Goal: Find specific page/section: Find specific page/section

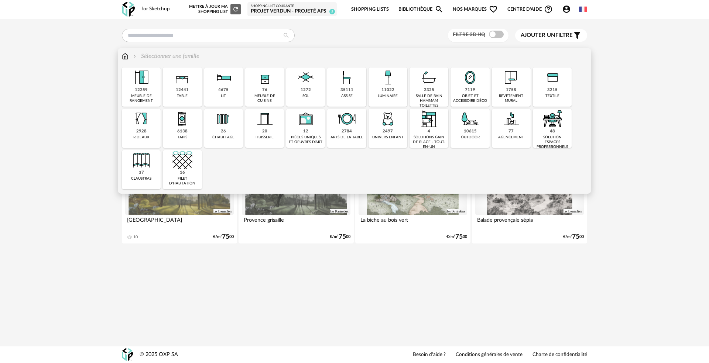
click at [144, 91] on div "12259" at bounding box center [141, 90] width 13 height 6
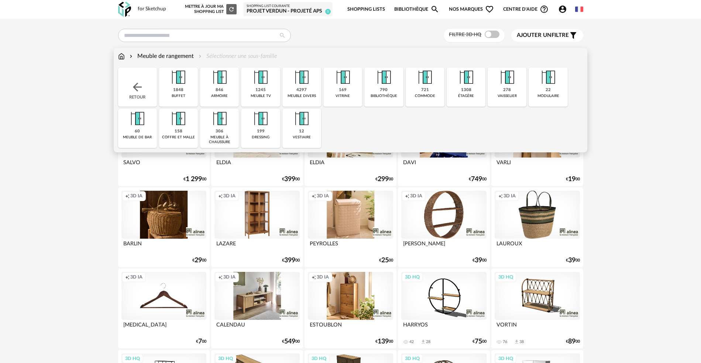
click at [265, 85] on img at bounding box center [261, 78] width 20 height 20
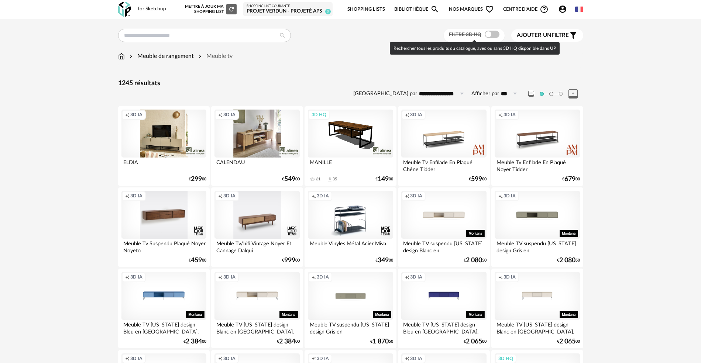
click at [491, 34] on span at bounding box center [492, 34] width 15 height 7
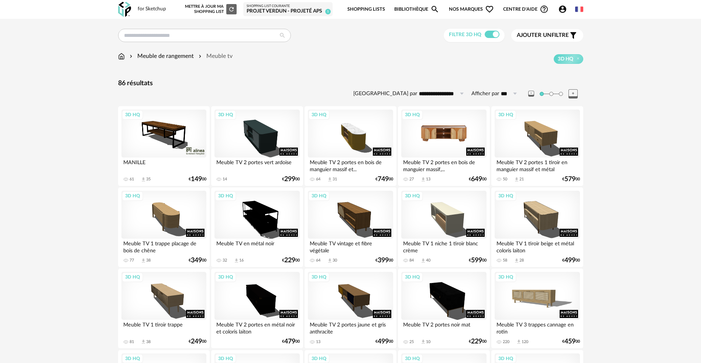
click at [448, 137] on div "3D HQ" at bounding box center [443, 134] width 85 height 48
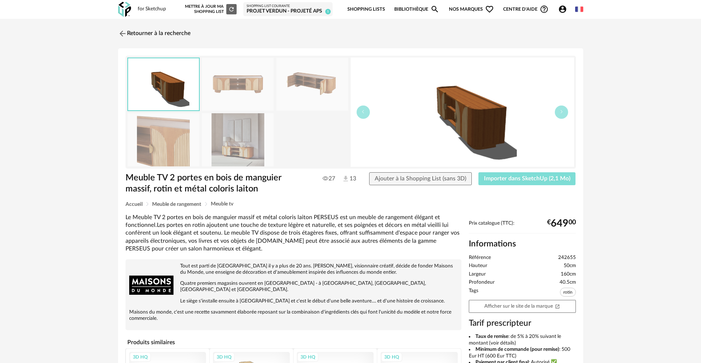
click at [504, 179] on span "Importer dans SketchUp (2,1 Mo)" at bounding box center [527, 179] width 86 height 6
click at [497, 178] on span "Importer dans SketchUp (2,1 Mo)" at bounding box center [527, 179] width 86 height 6
click at [560, 113] on icon "button" at bounding box center [561, 112] width 4 height 4
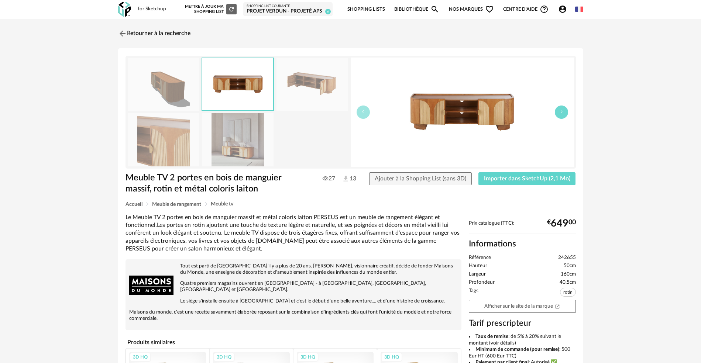
click at [560, 113] on icon "button" at bounding box center [561, 112] width 4 height 4
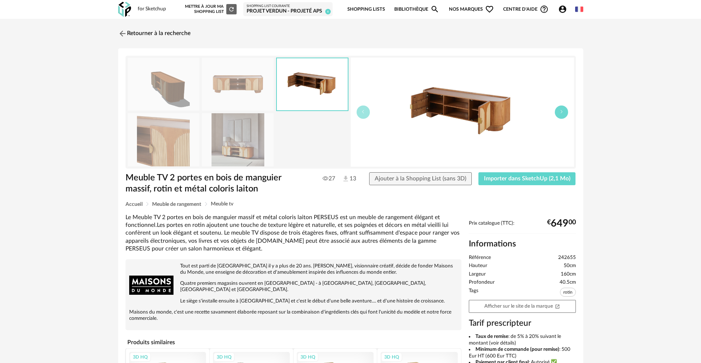
click at [560, 113] on icon "button" at bounding box center [561, 112] width 4 height 4
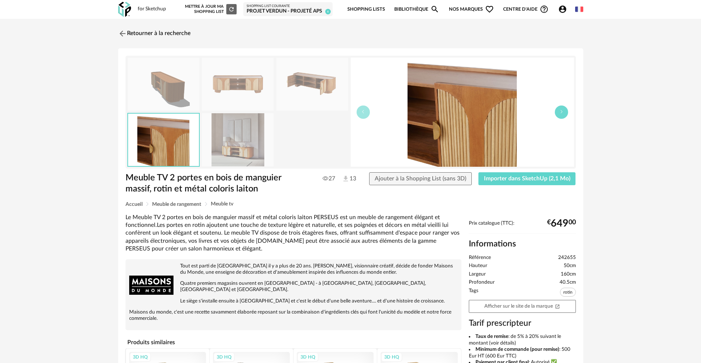
click at [560, 113] on icon "button" at bounding box center [561, 112] width 4 height 4
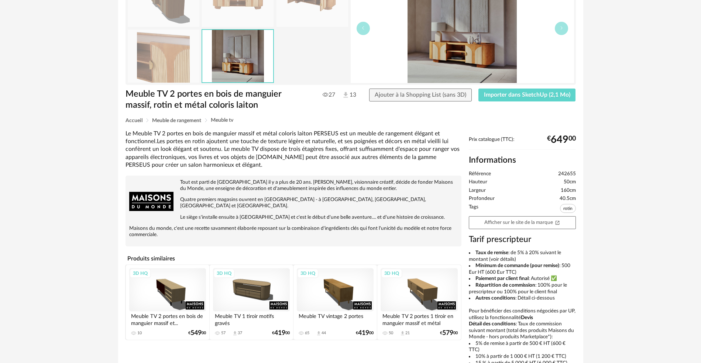
scroll to position [138, 0]
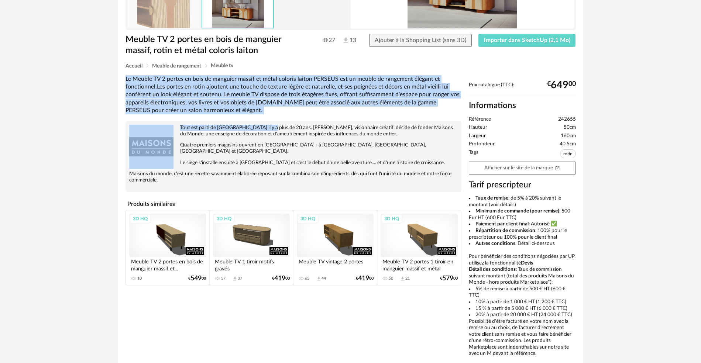
drag, startPoint x: 138, startPoint y: 85, endPoint x: 265, endPoint y: 125, distance: 132.7
click at [265, 125] on div "Le Meuble TV 2 portes en bois de manguier massif et métal coloris laiton PERSEU…" at bounding box center [293, 180] width 343 height 210
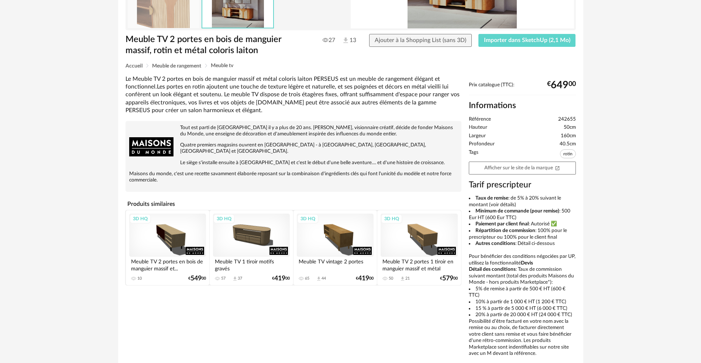
click at [211, 160] on p "Le siège s'installe ensuite à [GEOGRAPHIC_DATA] et c'est le début d'une belle a…" at bounding box center [293, 163] width 329 height 6
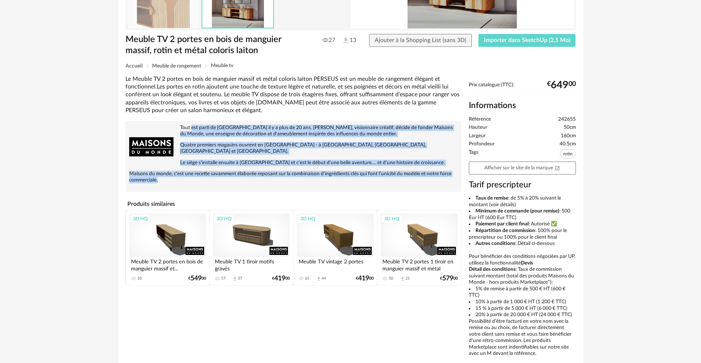
drag, startPoint x: 190, startPoint y: 123, endPoint x: 234, endPoint y: 181, distance: 72.0
click at [234, 181] on div "Tout est parti de Brest il y a plus de 20 ans. Xavier Marie, visionnaire créati…" at bounding box center [294, 156] width 336 height 71
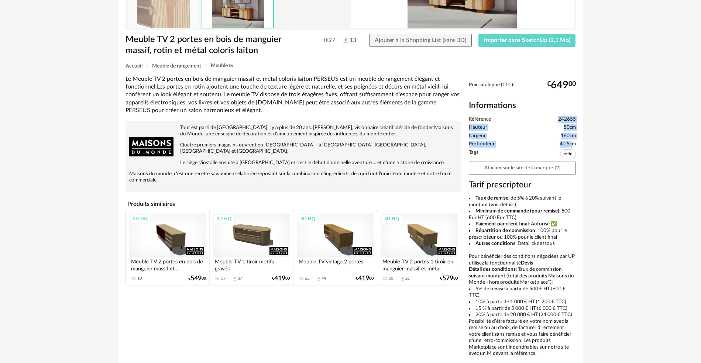
drag, startPoint x: 555, startPoint y: 118, endPoint x: 573, endPoint y: 143, distance: 30.5
click at [573, 143] on ul "Référence 242655 Hauteur 50cm Largeur 160cm Profondeur 40.5cm Tags rotin" at bounding box center [522, 138] width 107 height 44
drag, startPoint x: 553, startPoint y: 87, endPoint x: 567, endPoint y: 90, distance: 14.3
click at [567, 88] on span "649" at bounding box center [560, 85] width 18 height 6
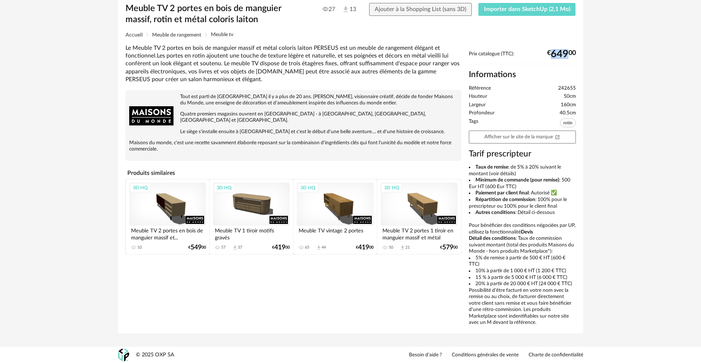
scroll to position [170, 0]
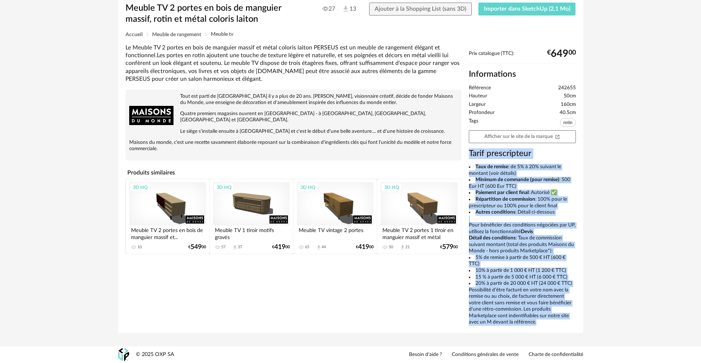
drag, startPoint x: 470, startPoint y: 154, endPoint x: 544, endPoint y: 323, distance: 184.6
click at [544, 323] on div "Prix catalogue (TTC): € 649 00 Informations Référence 242655 Hauteur 50cm Large…" at bounding box center [522, 188] width 114 height 275
click at [523, 221] on div "Taux de remise : de 5% à 20% suivant le montant (voir détails) Minimum de comma…" at bounding box center [522, 245] width 107 height 162
drag, startPoint x: 473, startPoint y: 169, endPoint x: 522, endPoint y: 331, distance: 169.4
click at [522, 331] on div "Meuble TV 2 portes en bois de manguier massif, rotin et métal coloris laiton Me…" at bounding box center [350, 106] width 465 height 455
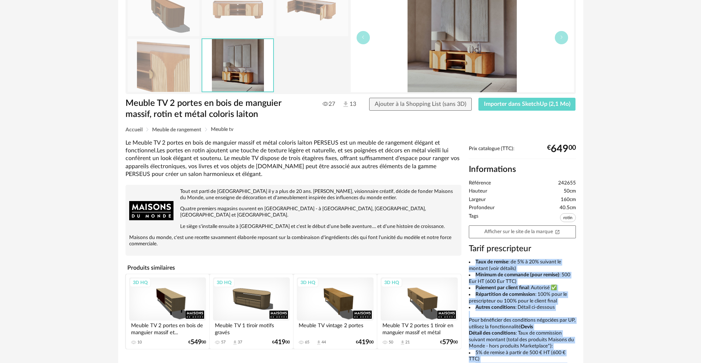
scroll to position [78, 0]
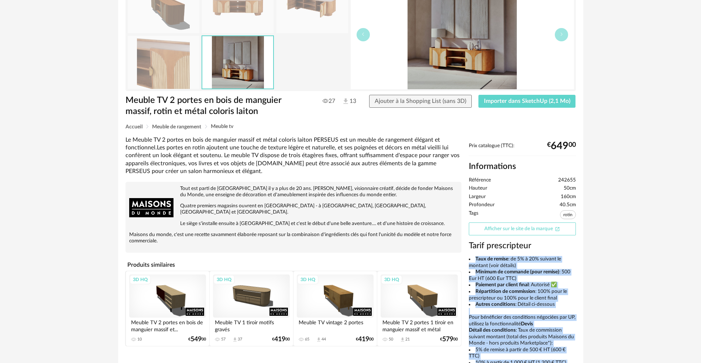
click at [504, 230] on link "Afficher sur le site de la marque Open In New icon" at bounding box center [522, 229] width 107 height 13
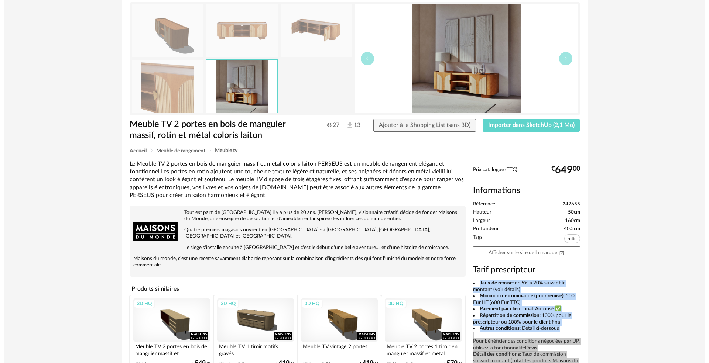
scroll to position [0, 0]
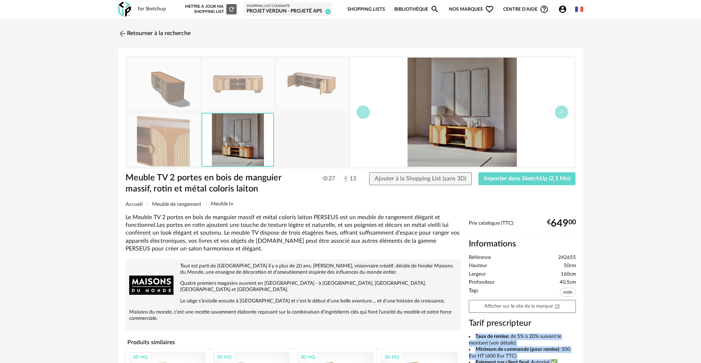
click at [267, 8] on div "Projet Verdun - Projeté APS" at bounding box center [288, 11] width 83 height 7
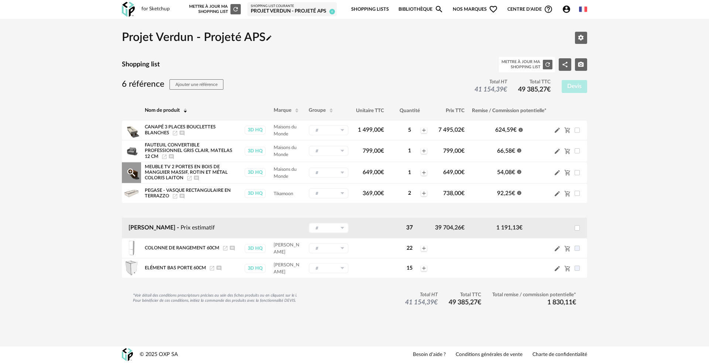
click at [130, 172] on icon "Magnify Plus Outline icon" at bounding box center [131, 172] width 11 height 11
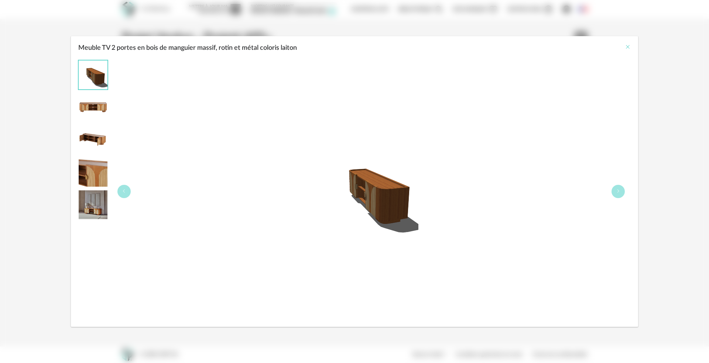
click at [627, 47] on icon "Close" at bounding box center [628, 47] width 6 height 6
click at [627, 47] on button "Close" at bounding box center [628, 48] width 6 height 8
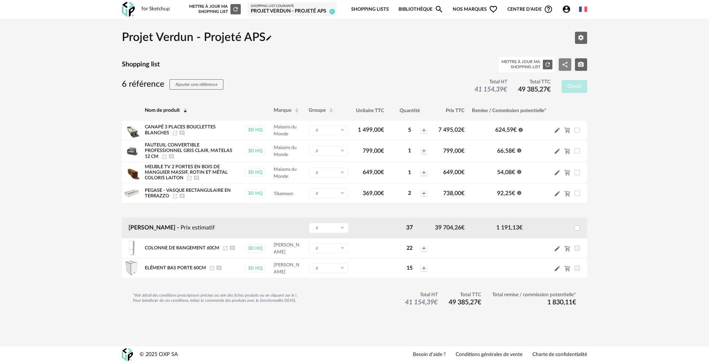
click at [566, 66] on icon "Share Variant icon" at bounding box center [564, 65] width 5 height 6
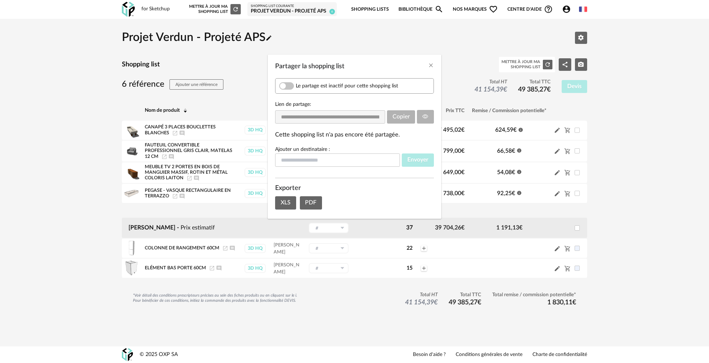
click at [289, 89] on span "Partager la shopping list" at bounding box center [286, 85] width 15 height 7
click at [426, 117] on icon "Partager la shopping list" at bounding box center [425, 117] width 6 height 6
click at [431, 67] on icon "Close" at bounding box center [431, 65] width 6 height 6
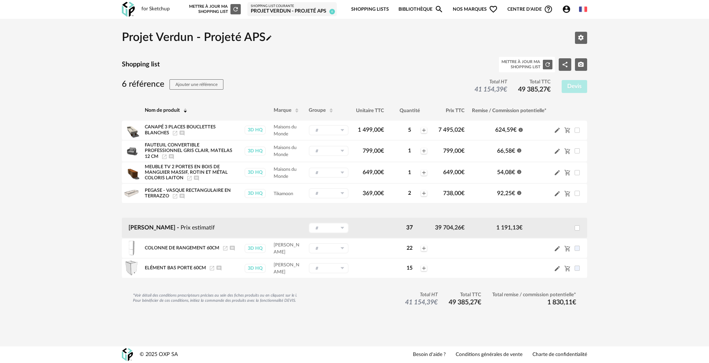
click at [479, 8] on span "Nos marques Heart Outline icon" at bounding box center [475, 9] width 45 height 17
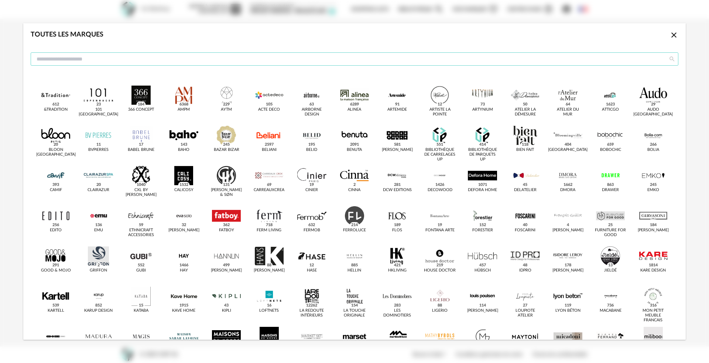
click at [277, 61] on input "dialog" at bounding box center [354, 58] width 647 height 13
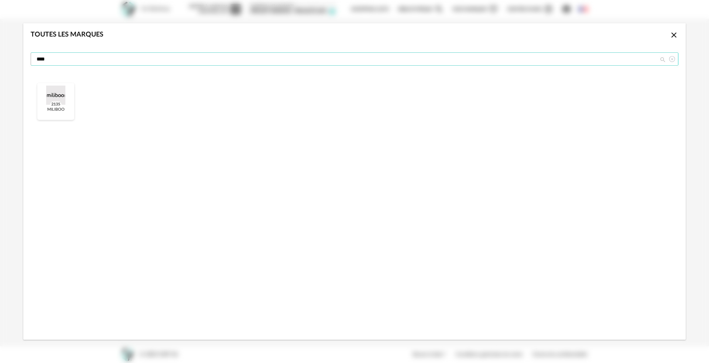
type input "****"
click at [52, 90] on div "dialog" at bounding box center [55, 95] width 29 height 19
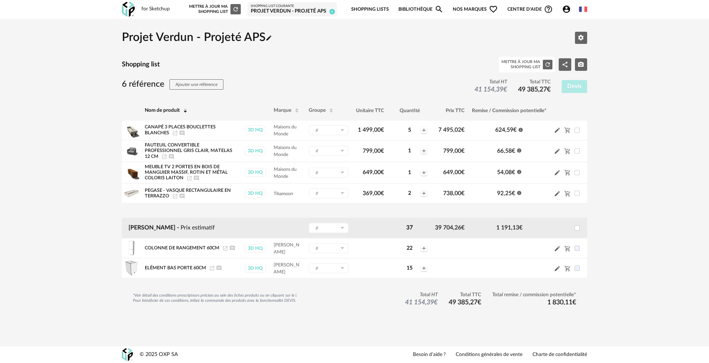
click at [466, 11] on span "Nos marques Heart Outline icon" at bounding box center [475, 9] width 45 height 17
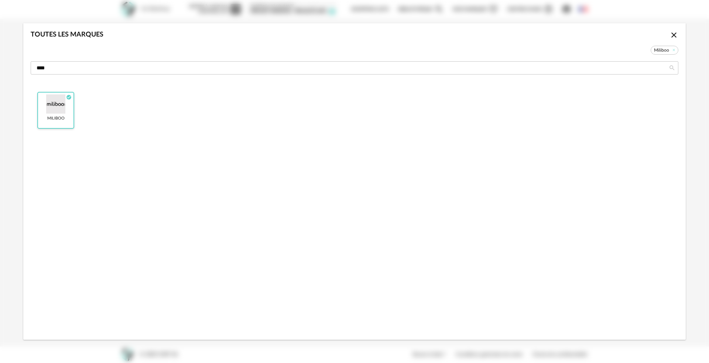
click at [61, 108] on div "dialog" at bounding box center [55, 104] width 29 height 19
click at [677, 31] on icon "Close icon" at bounding box center [673, 35] width 9 height 9
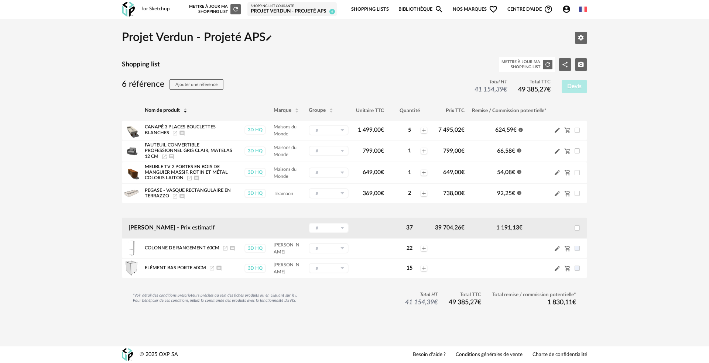
click at [140, 16] on div "for Sketchup Nouvelle shopping list Mettre à jour ma Shopping List Refresh icon…" at bounding box center [354, 9] width 478 height 19
click at [136, 9] on div "for Sketchup Nouvelle shopping list Mettre à jour ma Shopping List Refresh icon…" at bounding box center [354, 9] width 478 height 19
click at [124, 7] on img at bounding box center [128, 9] width 13 height 15
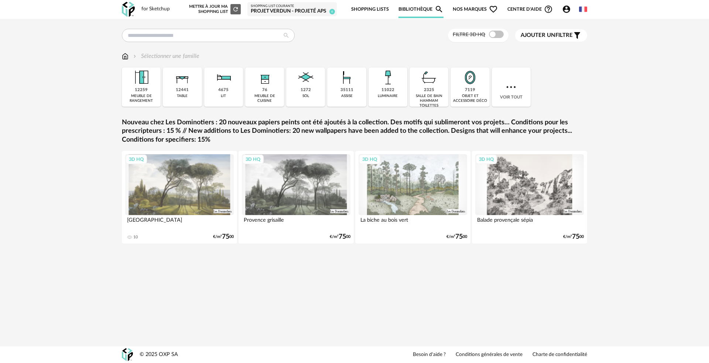
click at [468, 10] on span "Nos marques Heart Outline icon" at bounding box center [475, 9] width 45 height 17
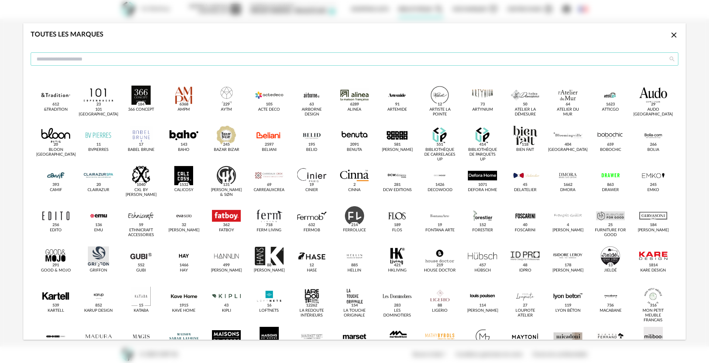
click at [104, 61] on input "dialog" at bounding box center [354, 58] width 647 height 13
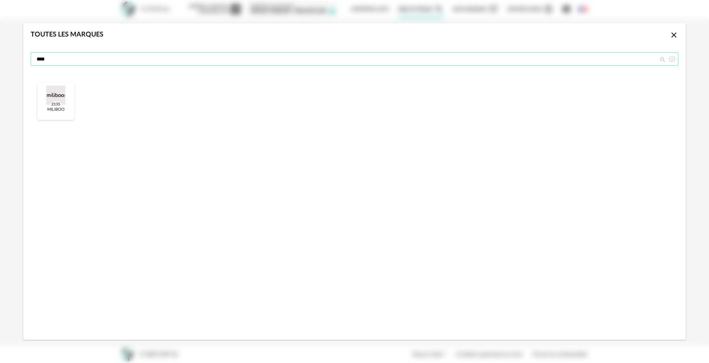
type input "****"
click at [60, 96] on div "dialog" at bounding box center [55, 95] width 29 height 19
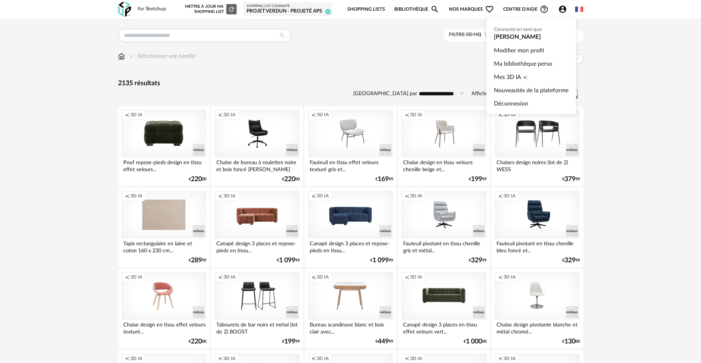
click at [561, 11] on icon "Account Circle icon" at bounding box center [562, 9] width 9 height 9
click at [516, 77] on span "Mes 3D IA" at bounding box center [507, 77] width 27 height 13
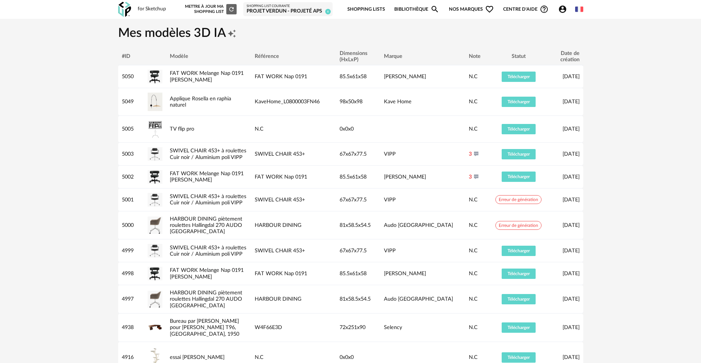
click at [287, 9] on div "Projet Verdun - Projeté APS" at bounding box center [288, 11] width 83 height 7
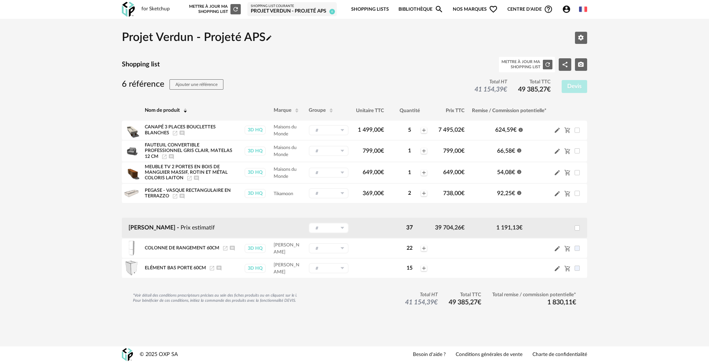
click at [570, 9] on icon "Account Circle icon" at bounding box center [566, 9] width 9 height 9
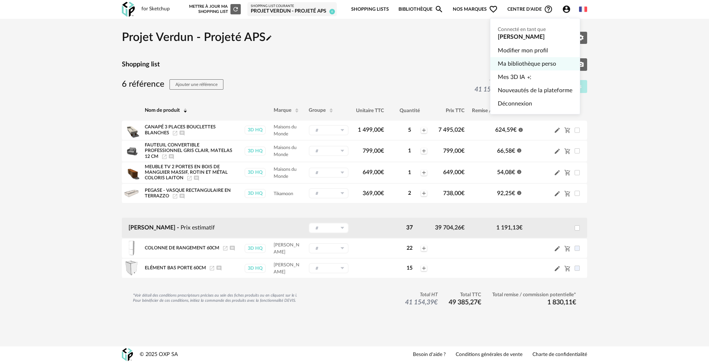
click at [539, 62] on link "Ma bibliothèque perso" at bounding box center [535, 63] width 75 height 13
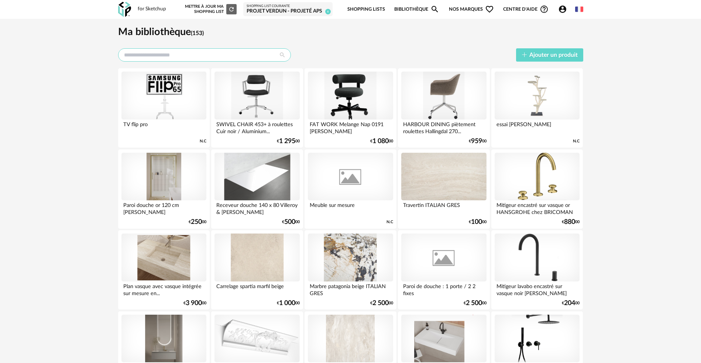
click at [133, 56] on input "text" at bounding box center [204, 54] width 173 height 13
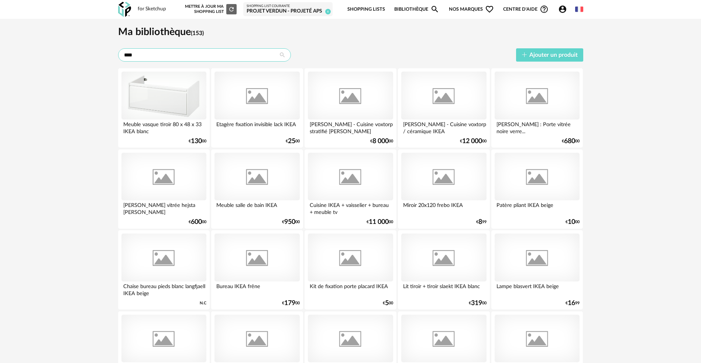
type input "****"
click at [67, 111] on div "Ma bibliothèque (153) **** Ajouter un produit Meuble vasque tiroir 80 x 48 x 33…" at bounding box center [350, 211] width 701 height 385
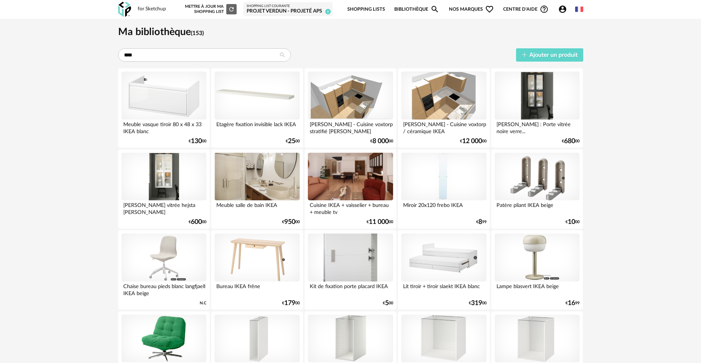
click at [462, 14] on span "Nos marques Heart Outline icon" at bounding box center [471, 9] width 45 height 17
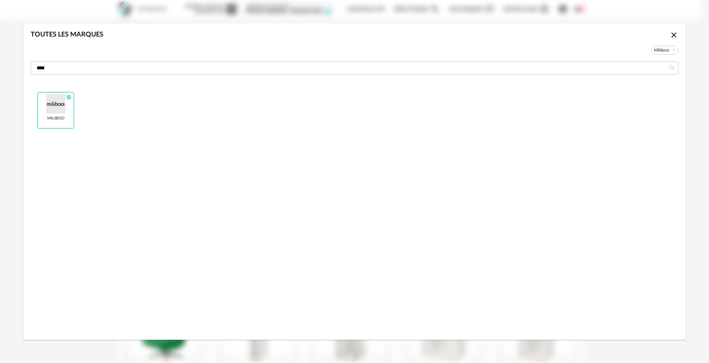
click at [671, 38] on icon "Close icon" at bounding box center [673, 35] width 9 height 9
